Goal: Task Accomplishment & Management: Manage account settings

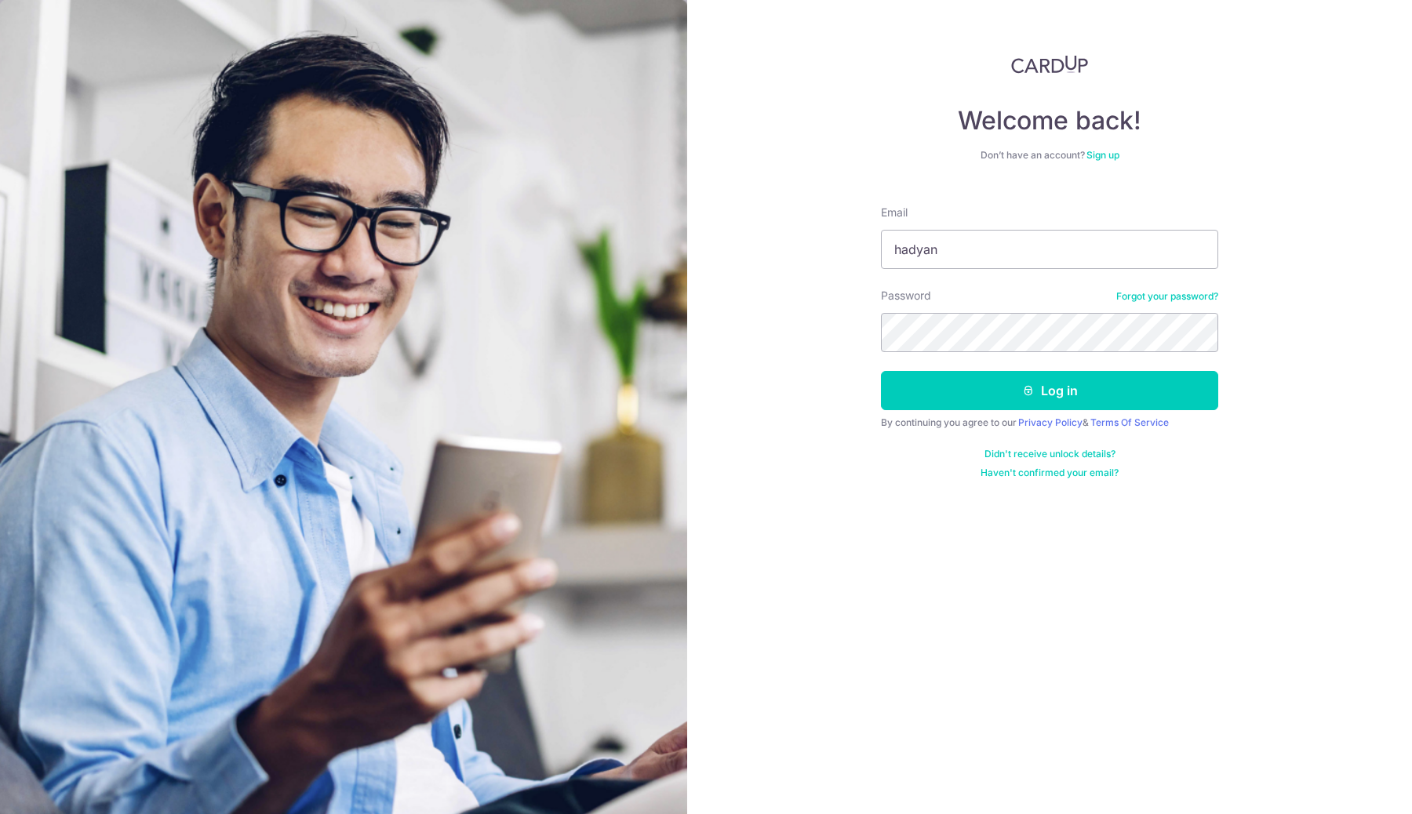
type input "[EMAIL_ADDRESS][DOMAIN_NAME]"
click at [881, 371] on button "Log in" at bounding box center [1049, 390] width 337 height 39
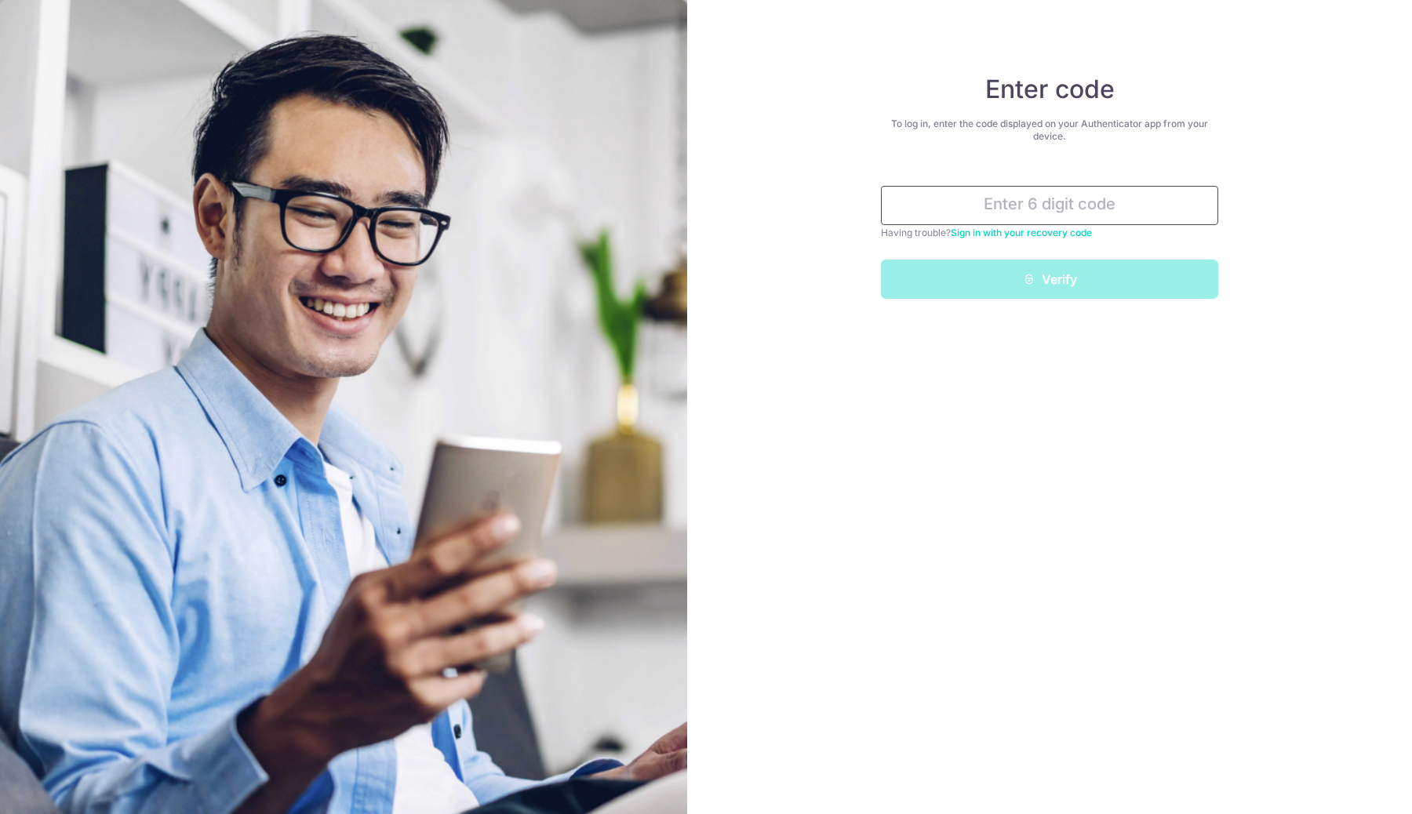
click at [1030, 198] on input "text" at bounding box center [1049, 205] width 337 height 39
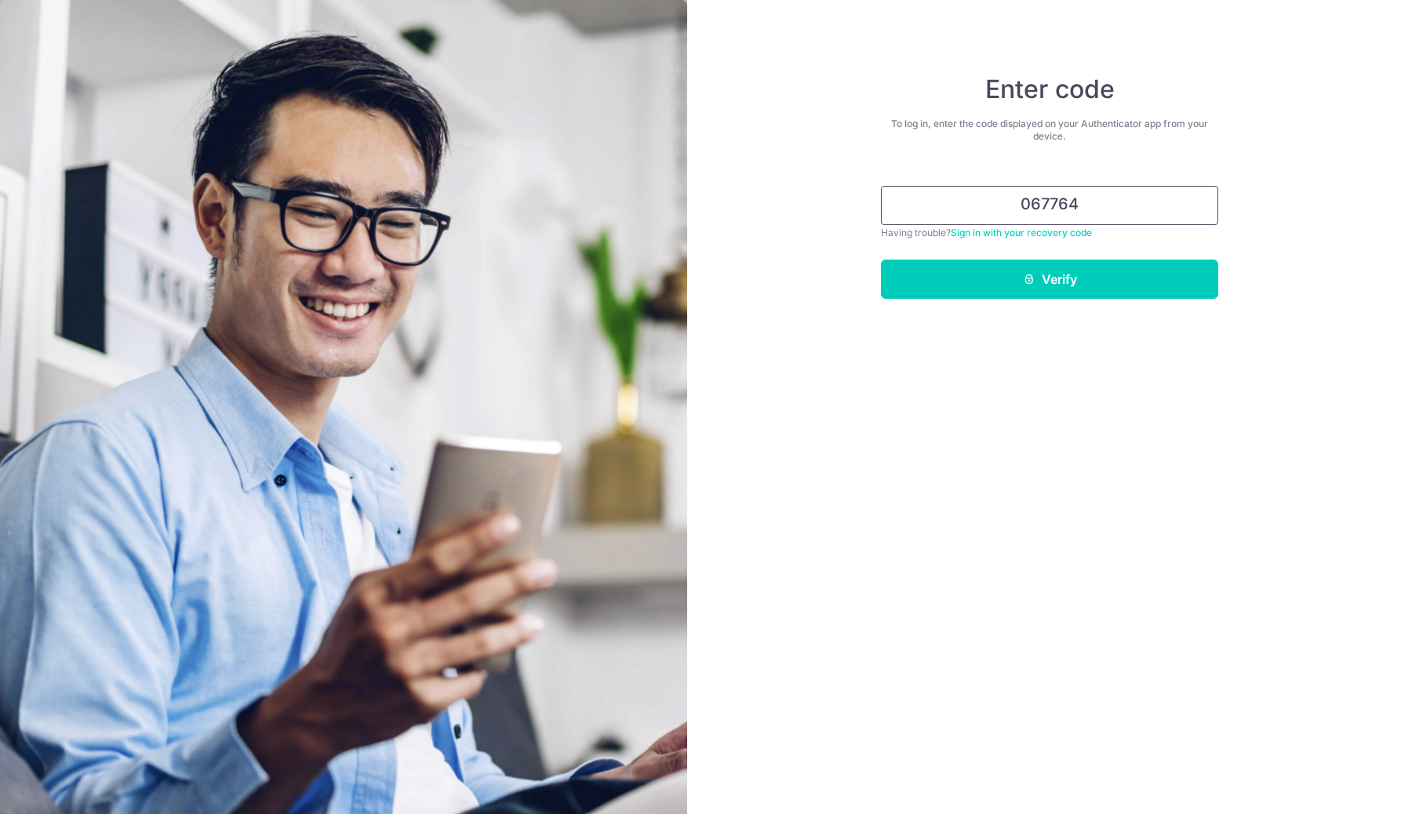
type input "067764"
click at [881, 260] on button "Verify" at bounding box center [1049, 279] width 337 height 39
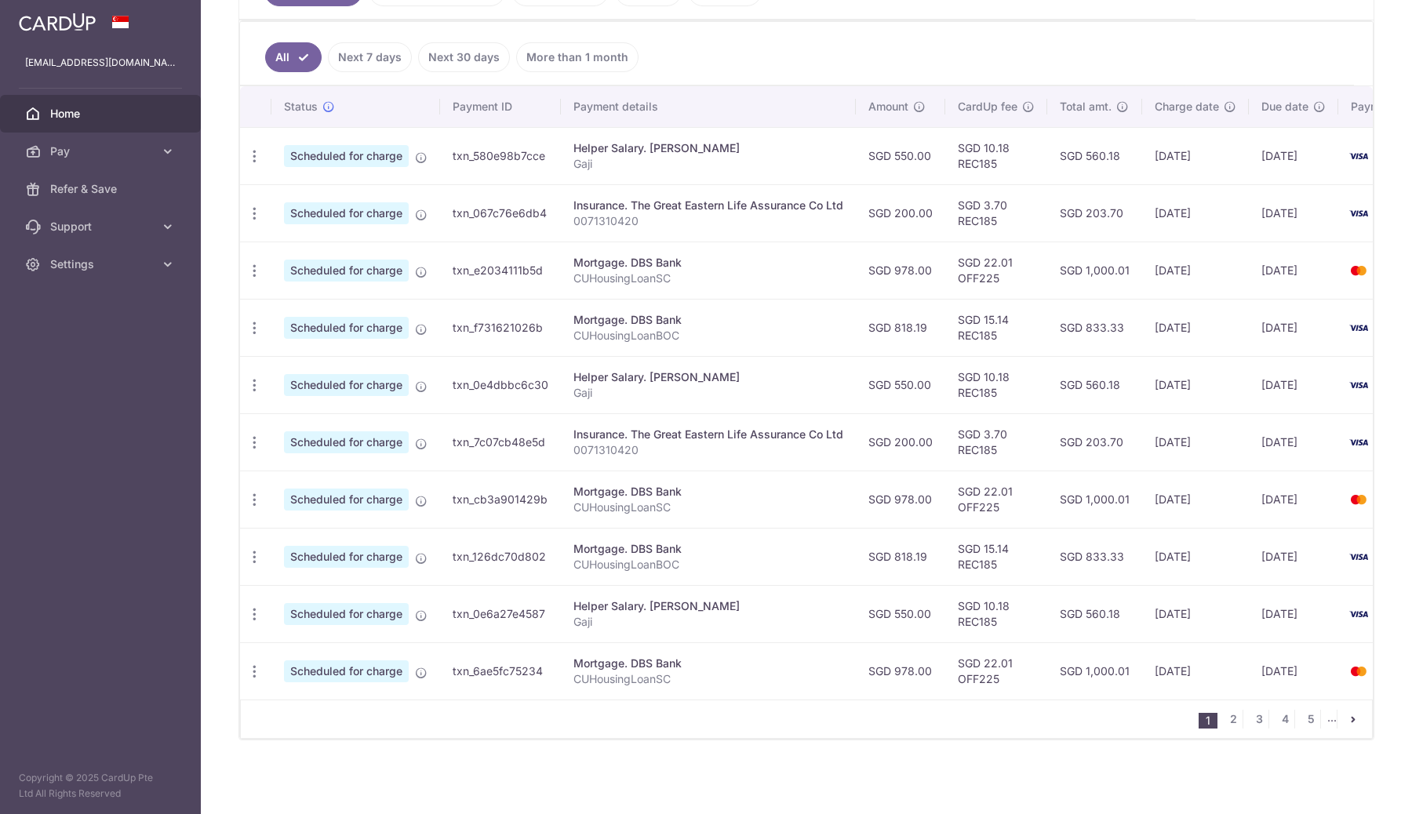
scroll to position [271, 0]
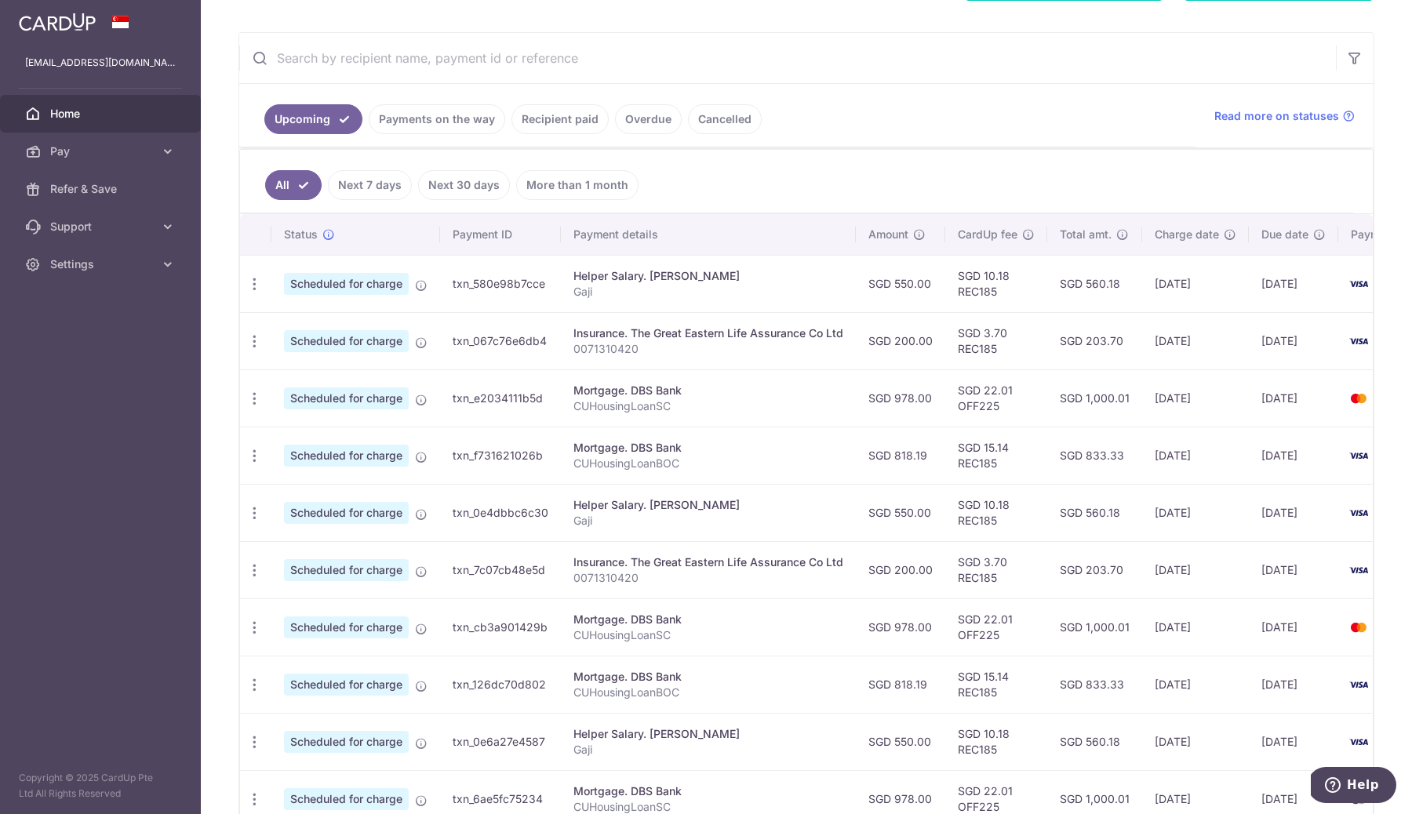
click at [480, 123] on link "Payments on the way" at bounding box center [437, 119] width 137 height 30
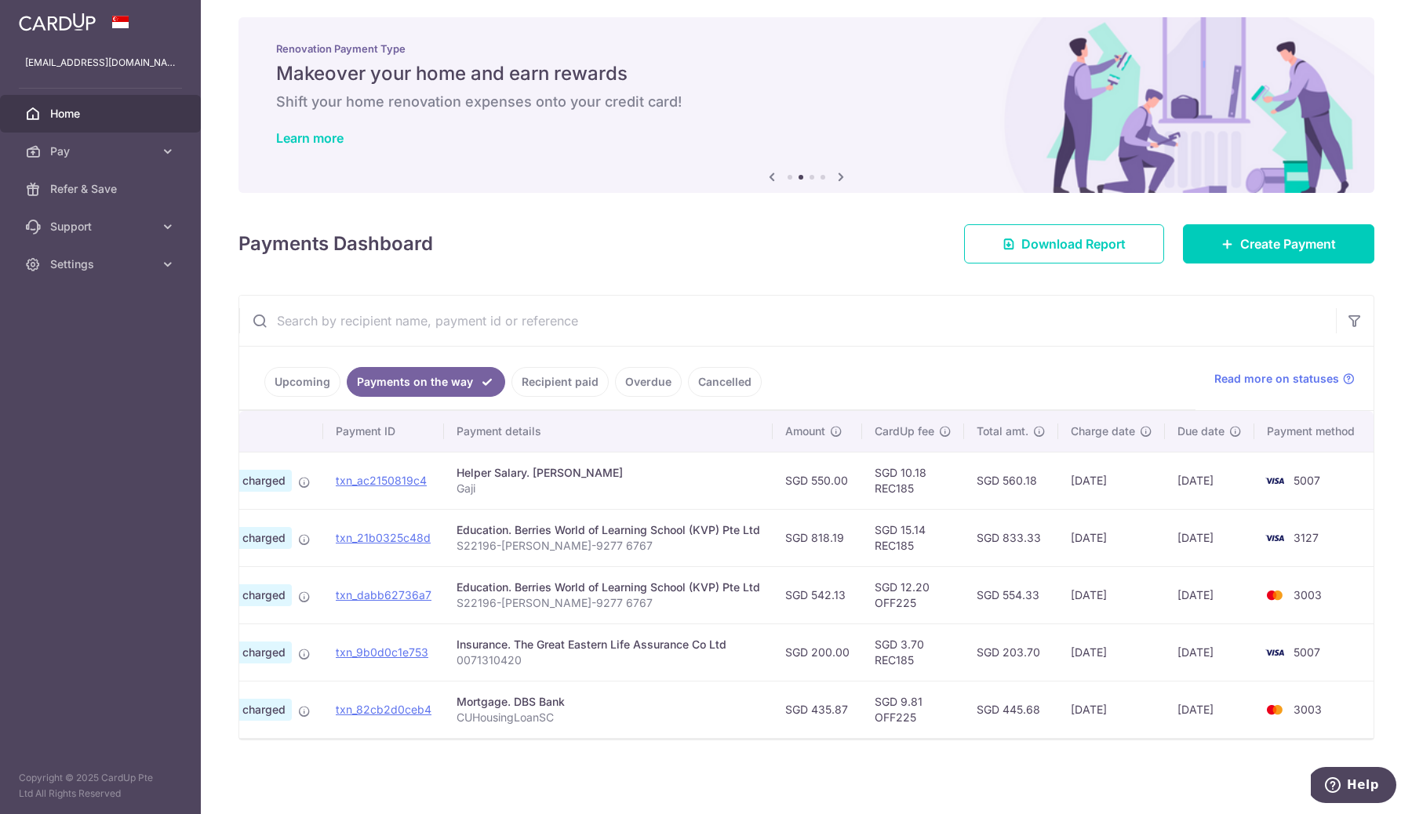
scroll to position [0, 0]
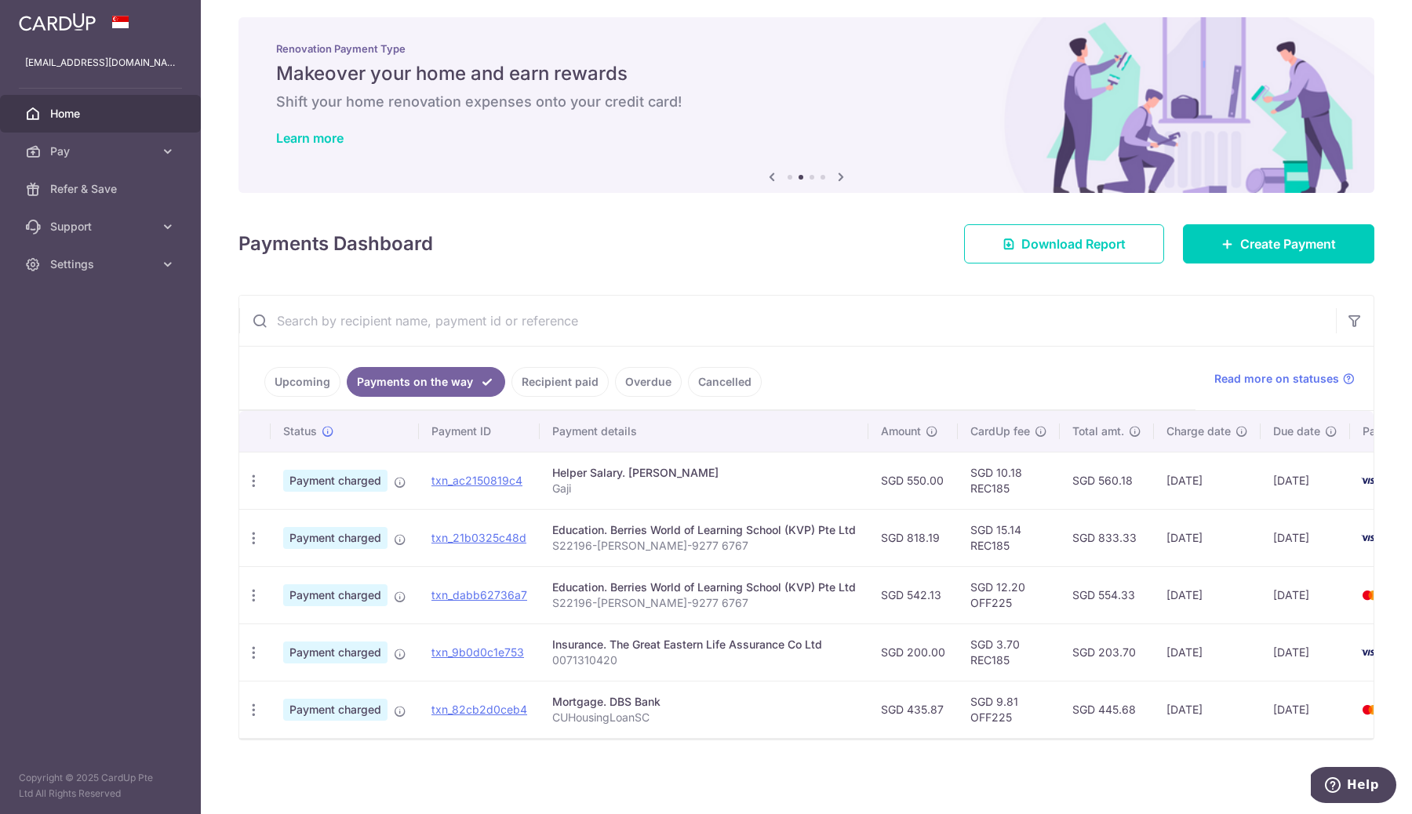
click at [328, 379] on link "Upcoming" at bounding box center [302, 382] width 76 height 30
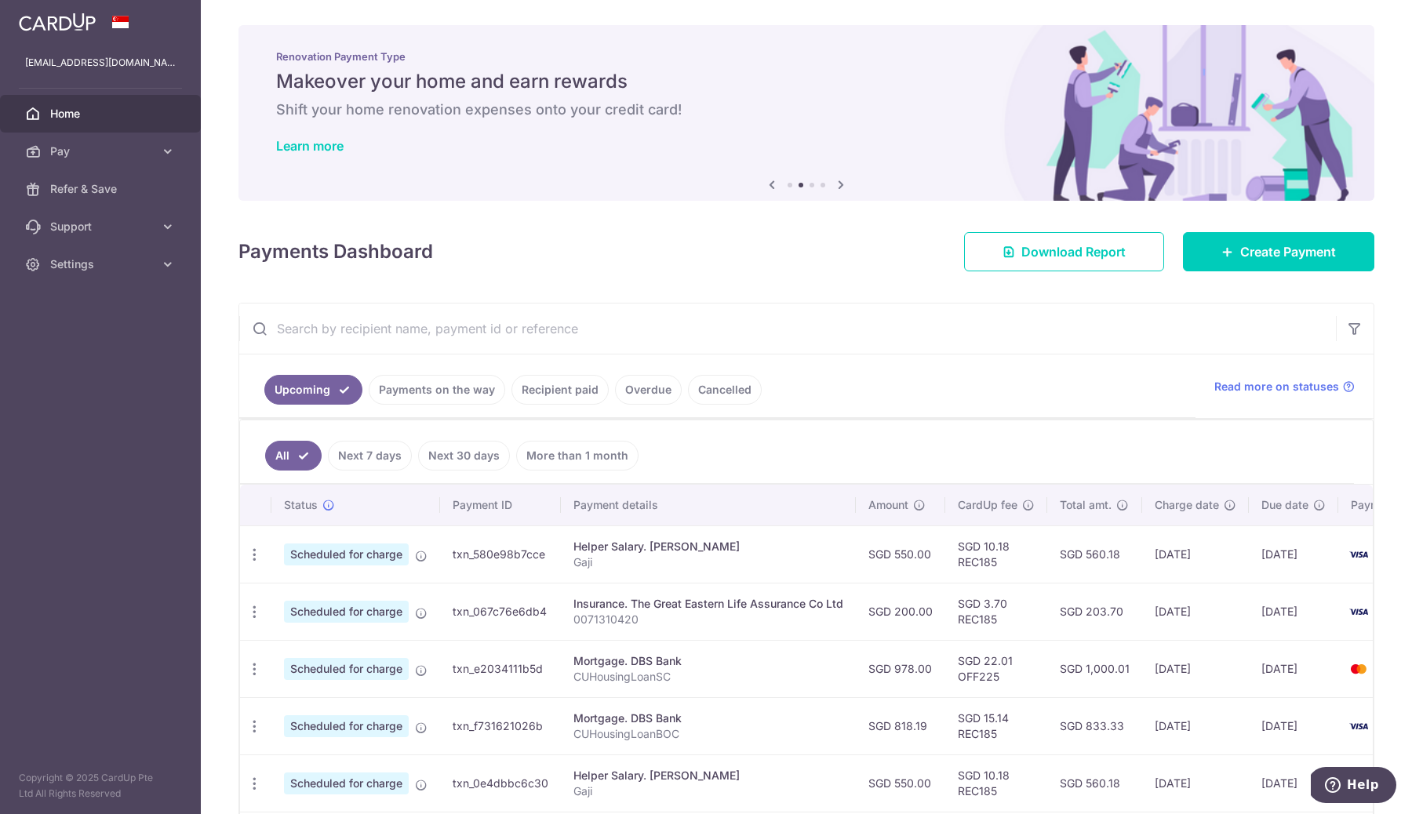
click at [479, 383] on link "Payments on the way" at bounding box center [437, 390] width 137 height 30
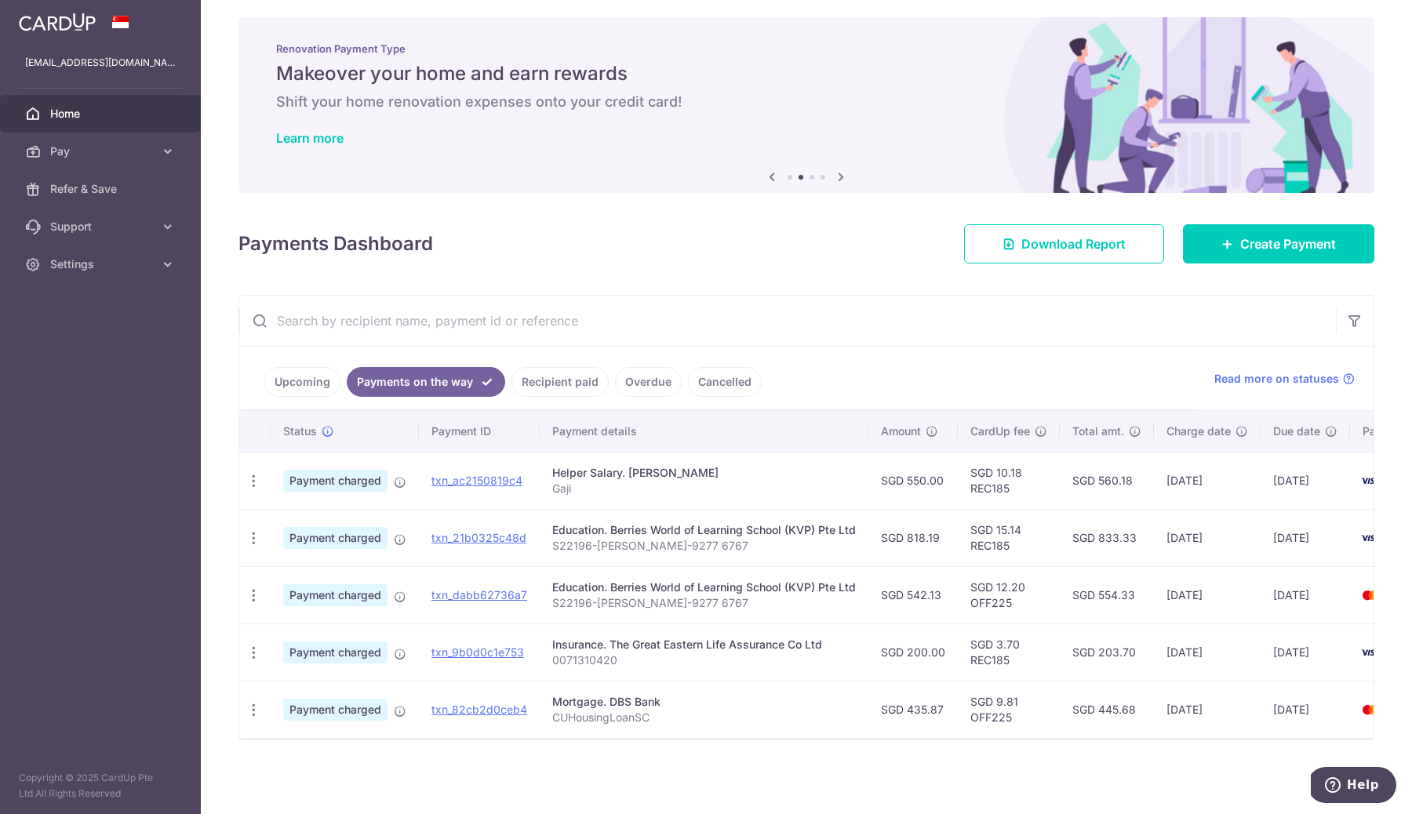
scroll to position [16, 0]
drag, startPoint x: 1098, startPoint y: 590, endPoint x: 1124, endPoint y: 590, distance: 26.7
click at [1124, 590] on td "SGD 554.33" at bounding box center [1107, 595] width 94 height 57
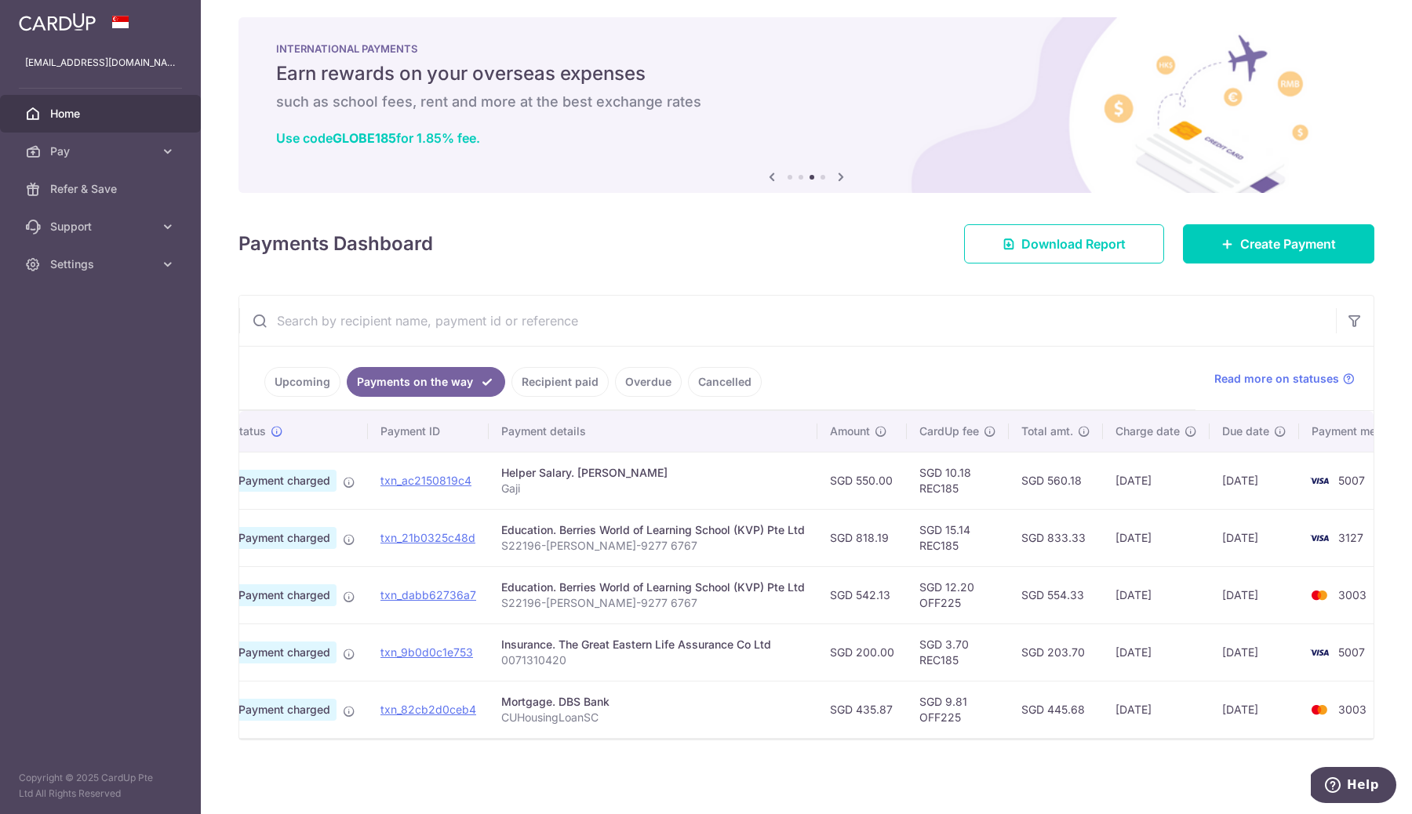
scroll to position [0, 97]
